Goal: Communication & Community: Answer question/provide support

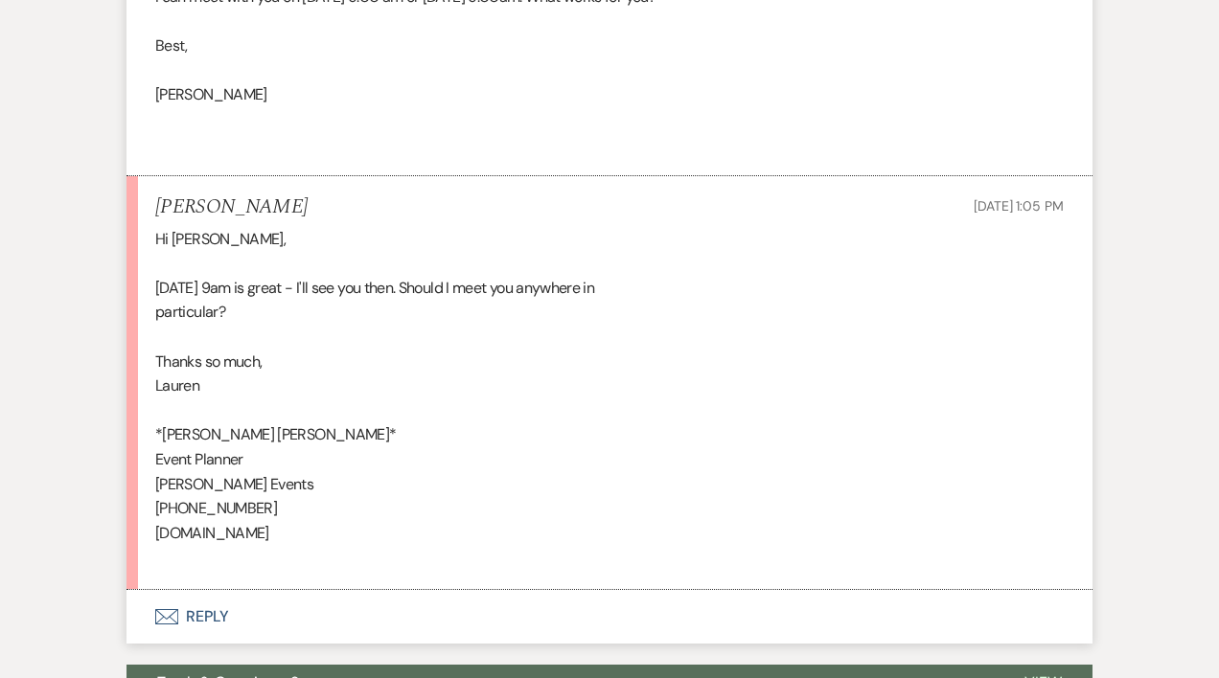
scroll to position [2146, 0]
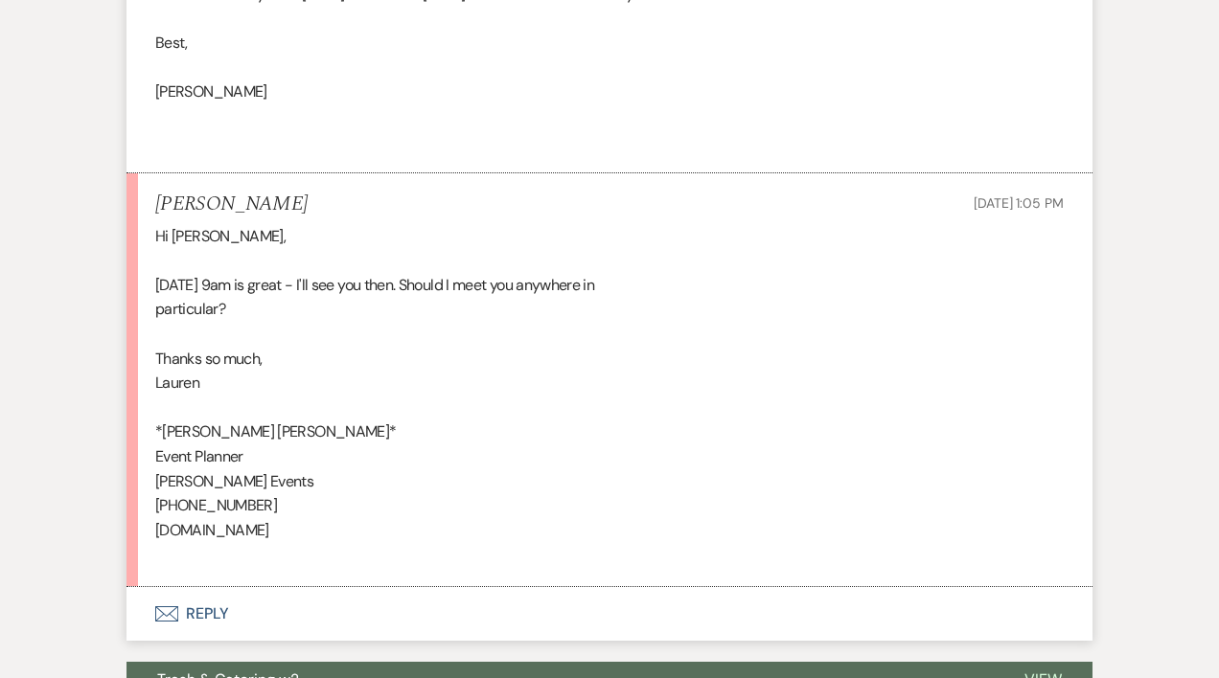
click at [198, 610] on button "Envelope Reply" at bounding box center [609, 614] width 966 height 54
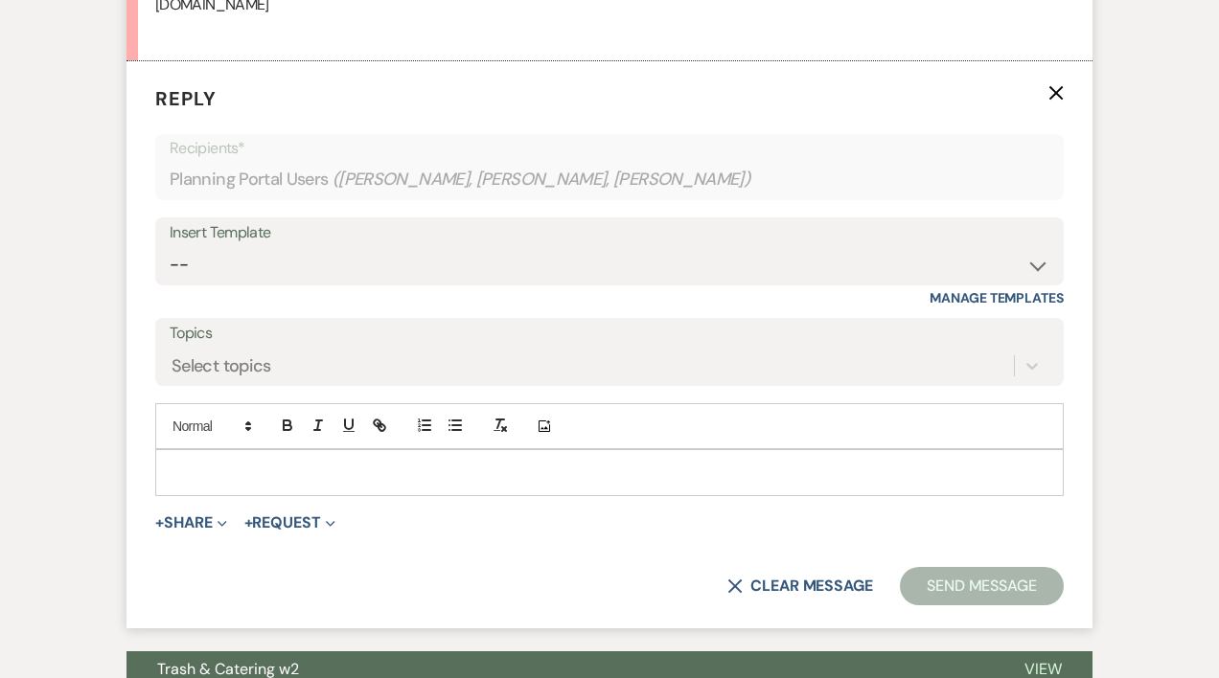
scroll to position [2678, 0]
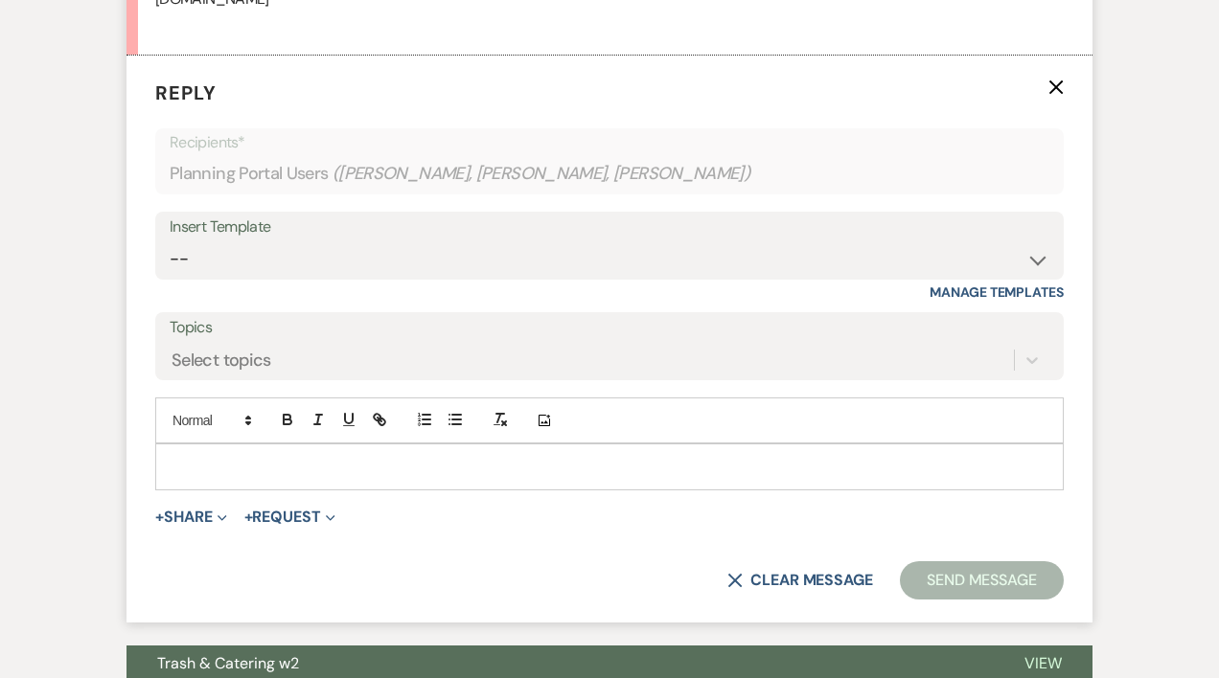
click at [199, 465] on p at bounding box center [610, 466] width 878 height 21
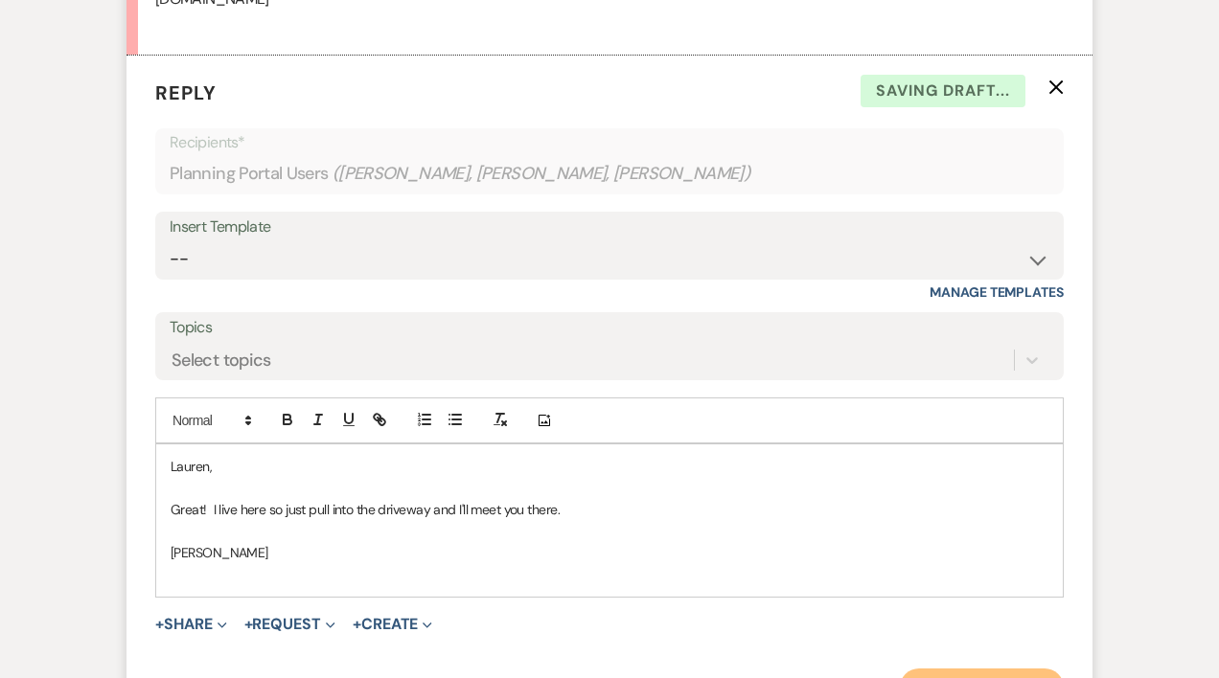
click at [975, 669] on button "Send Message" at bounding box center [982, 688] width 164 height 38
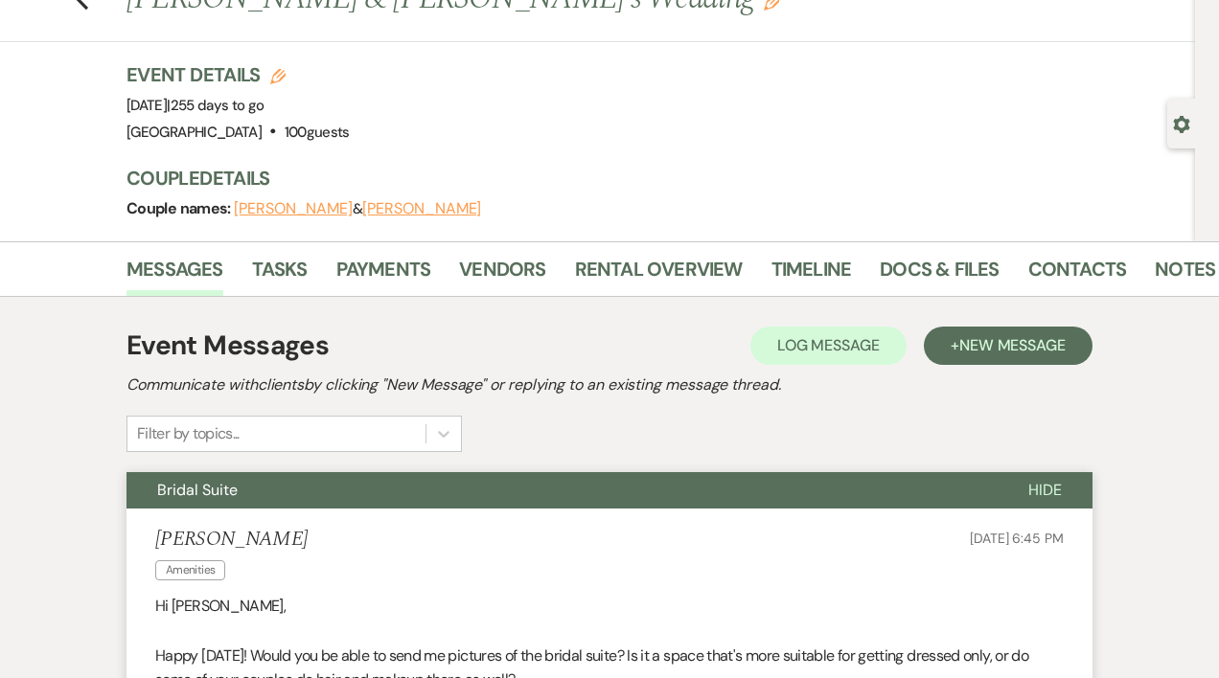
scroll to position [0, 0]
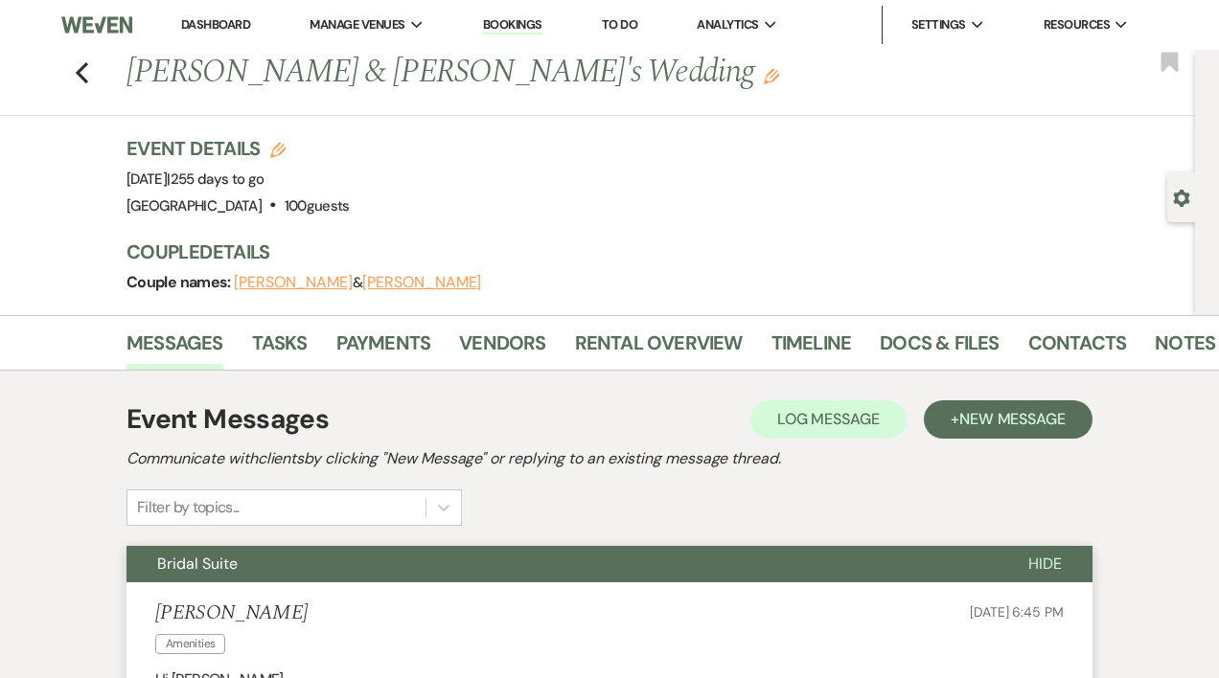
click at [235, 23] on link "Dashboard" at bounding box center [215, 24] width 69 height 16
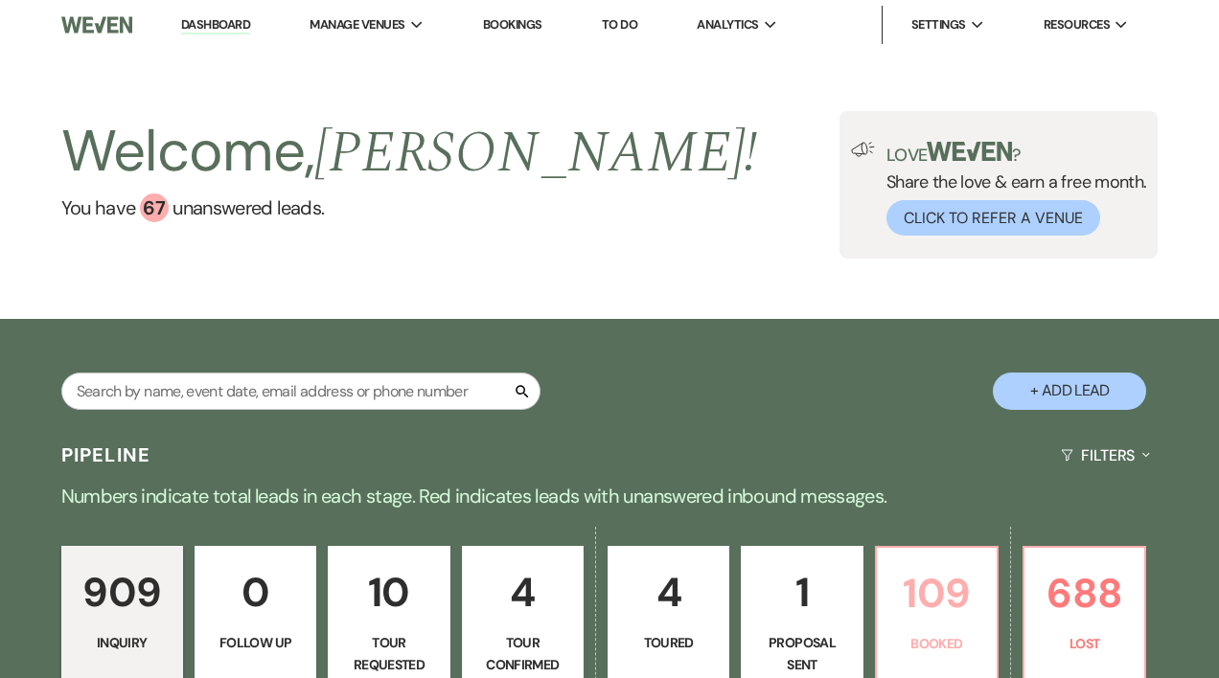
click at [901, 580] on p "109" at bounding box center [936, 593] width 97 height 64
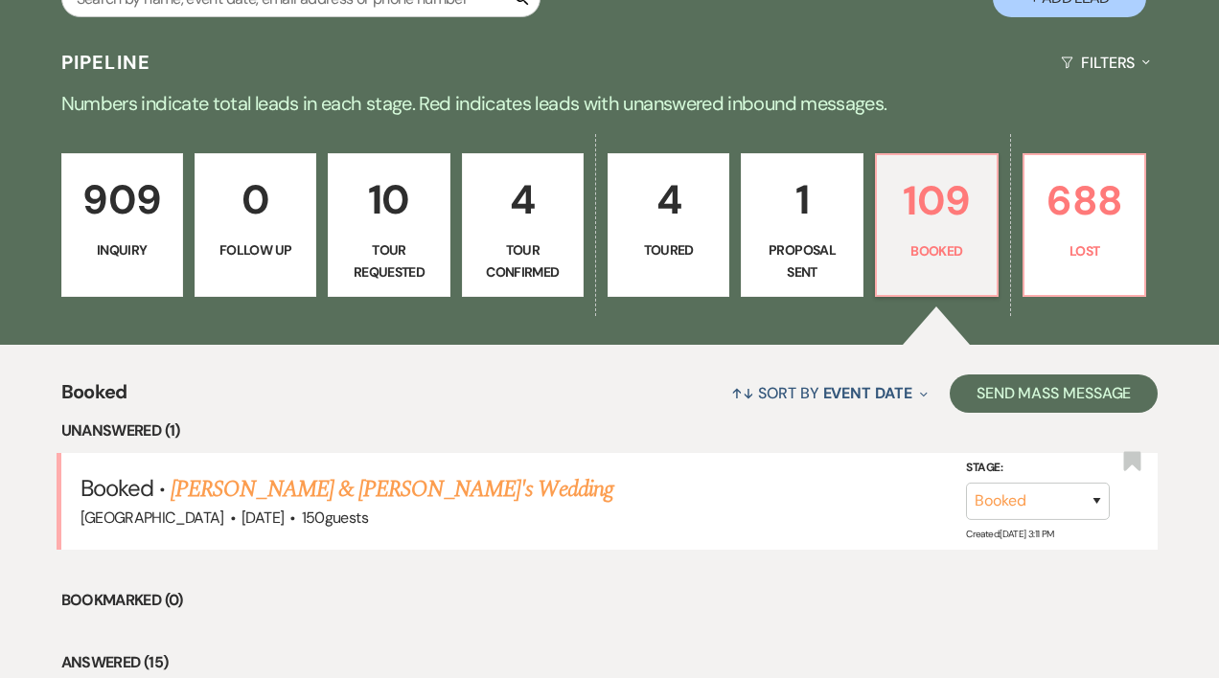
scroll to position [412, 0]
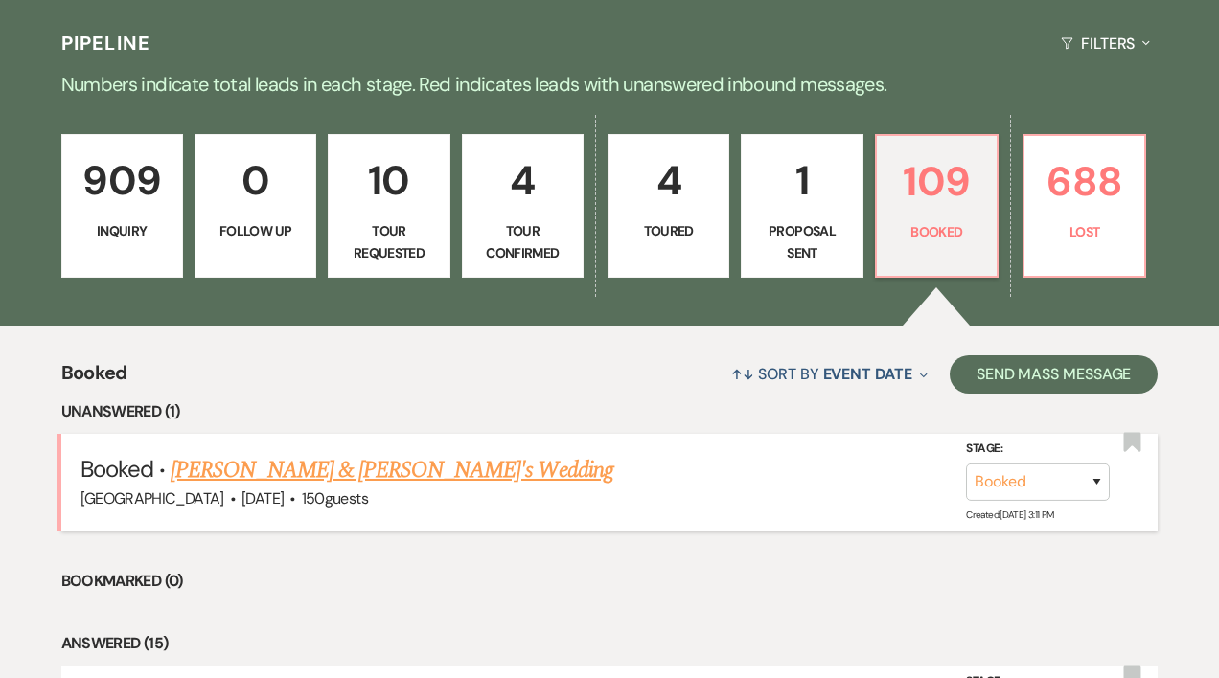
click at [241, 464] on link "[PERSON_NAME] & [PERSON_NAME]'s Wedding" at bounding box center [392, 470] width 443 height 34
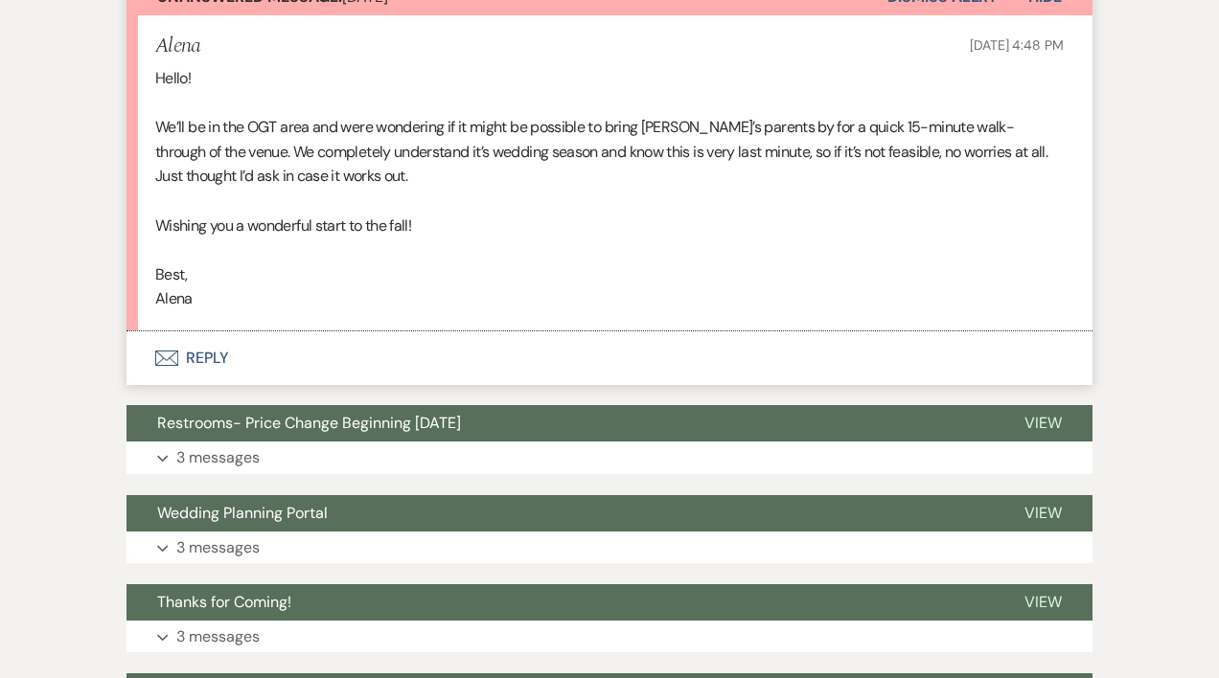
scroll to position [592, 0]
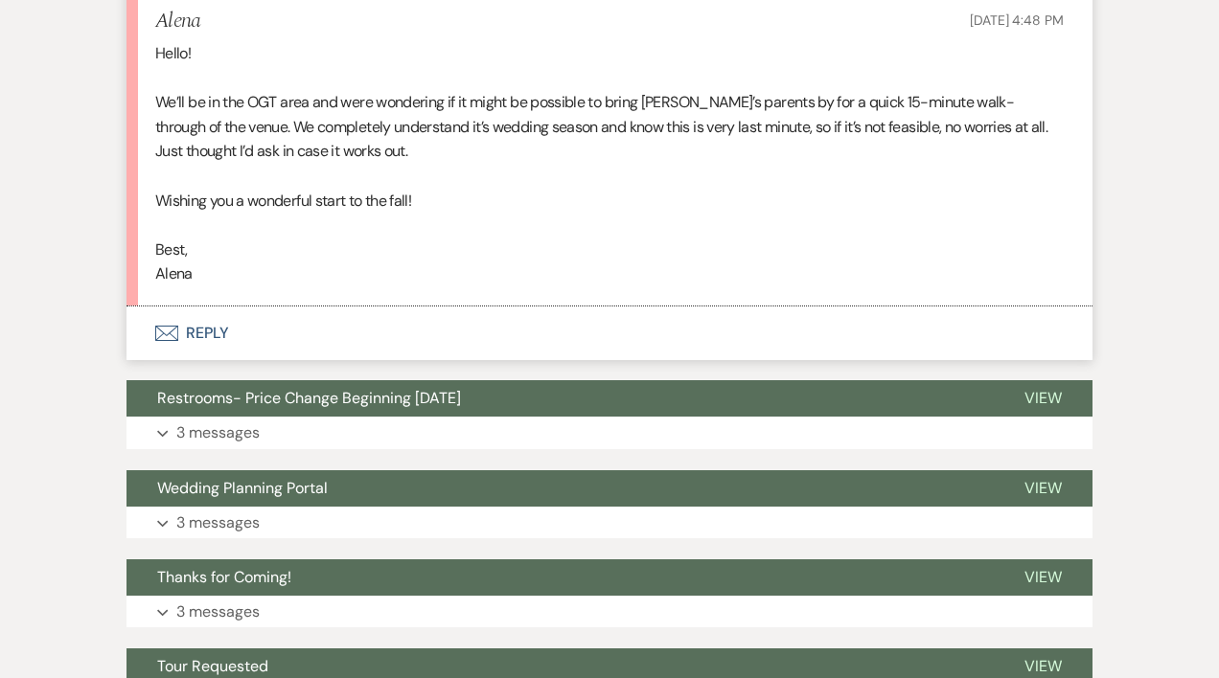
click at [215, 332] on button "Envelope Reply" at bounding box center [609, 334] width 966 height 54
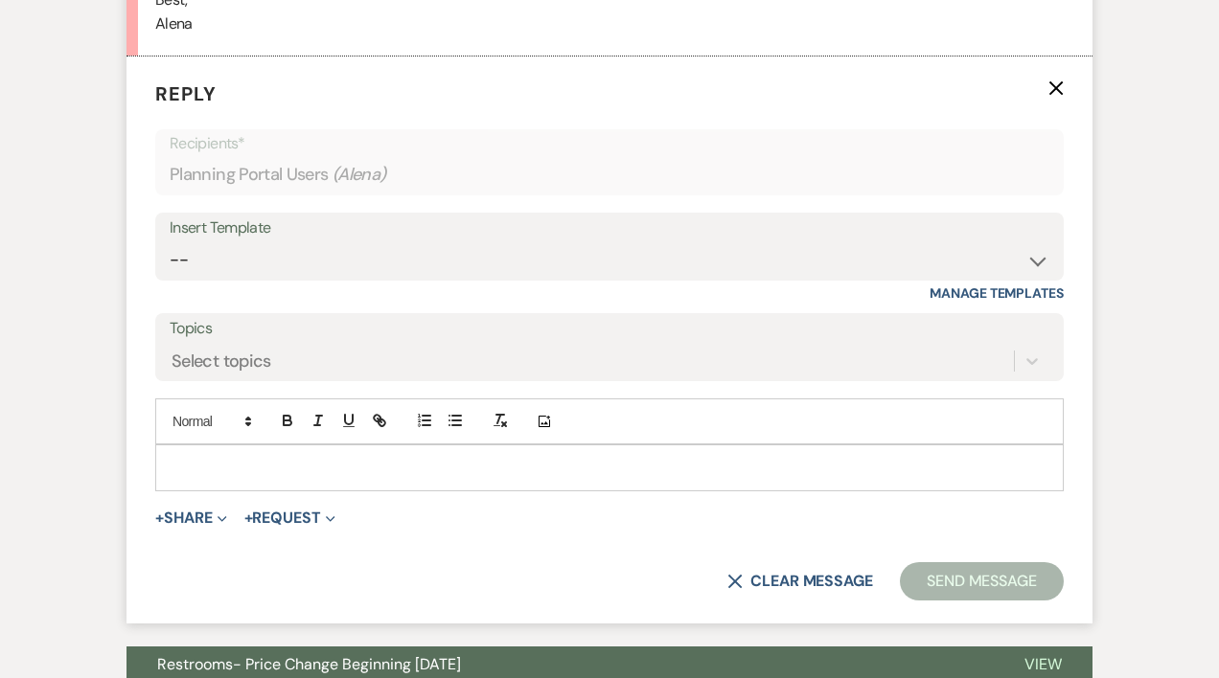
scroll to position [843, 0]
click at [207, 461] on p at bounding box center [610, 466] width 878 height 21
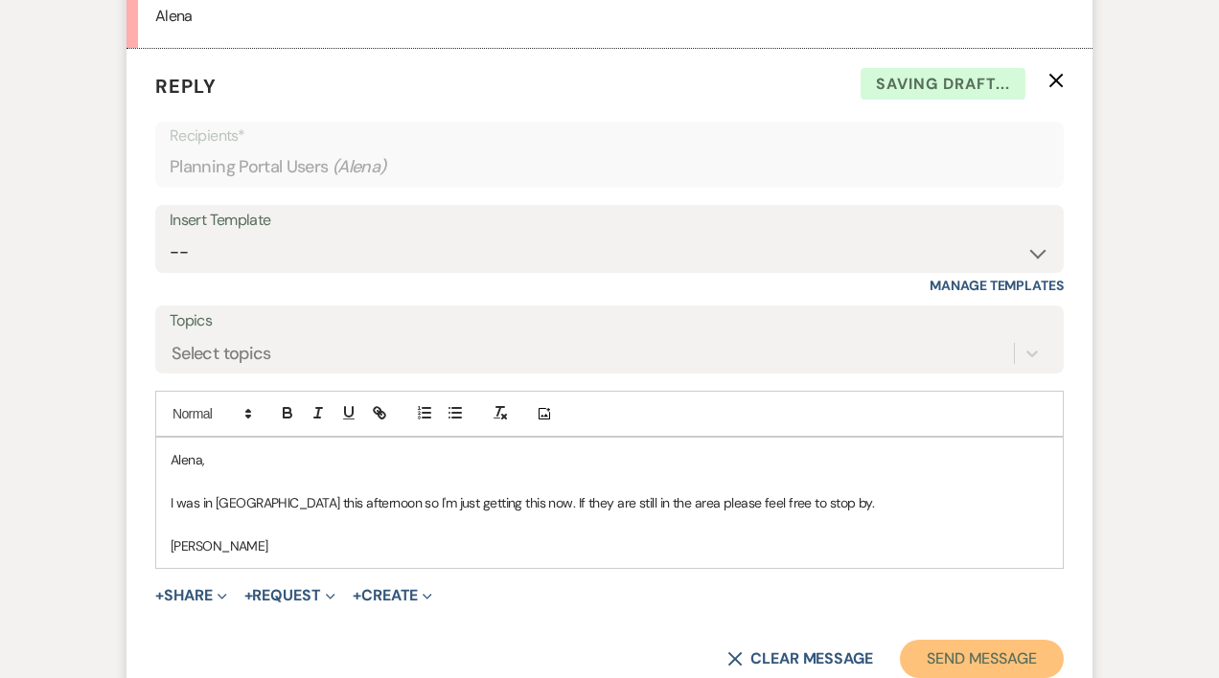
click at [932, 660] on button "Send Message" at bounding box center [982, 659] width 164 height 38
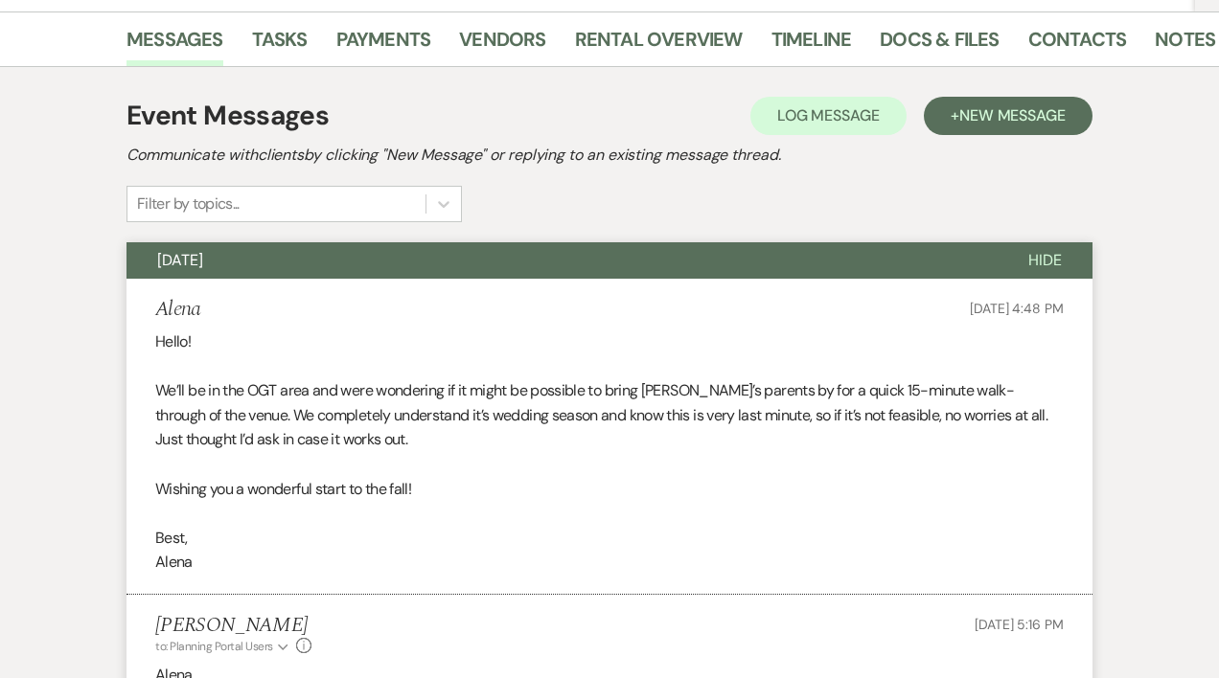
scroll to position [0, 0]
